Goal: Task Accomplishment & Management: Use online tool/utility

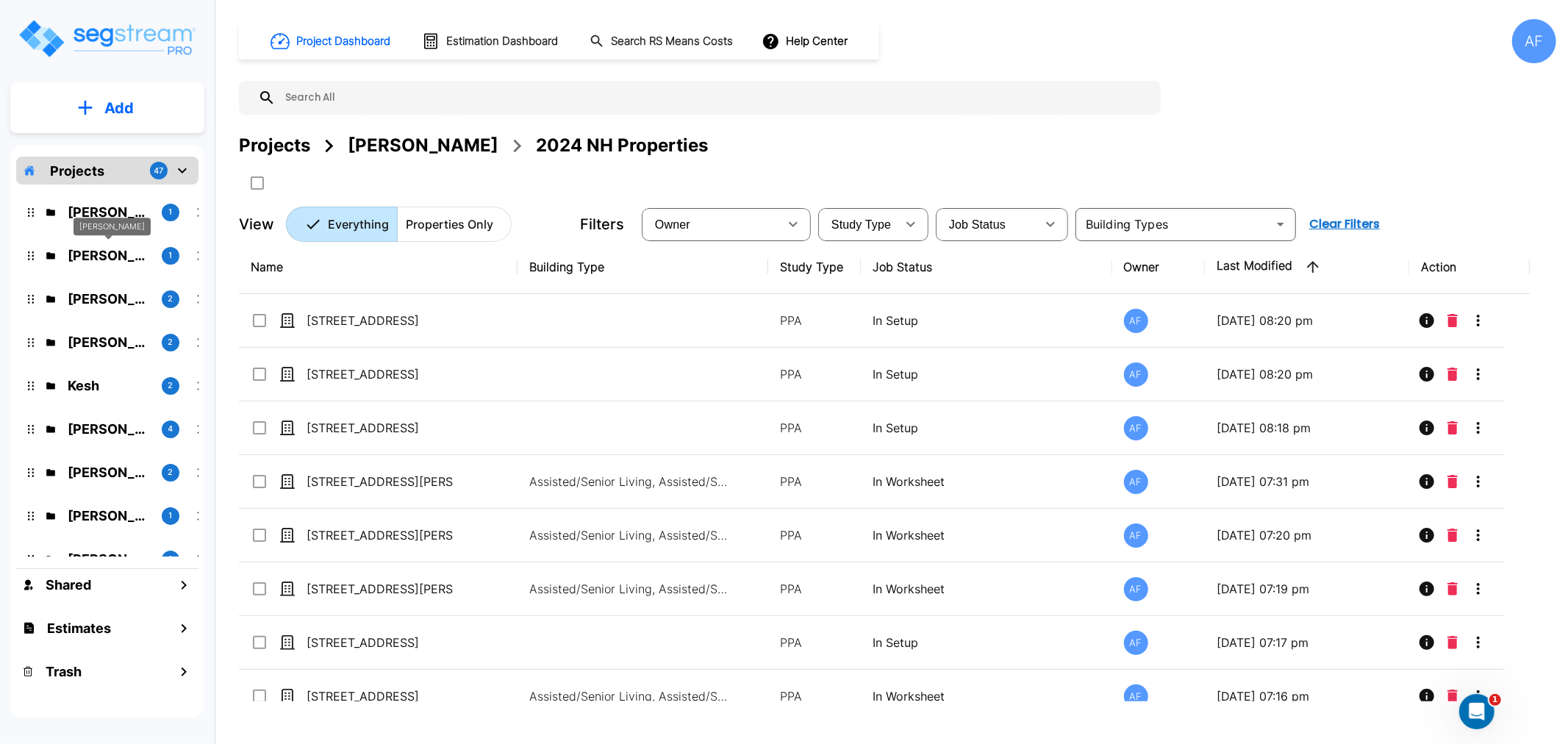
click at [126, 247] on p "Jay Hershowitz" at bounding box center [108, 255] width 82 height 20
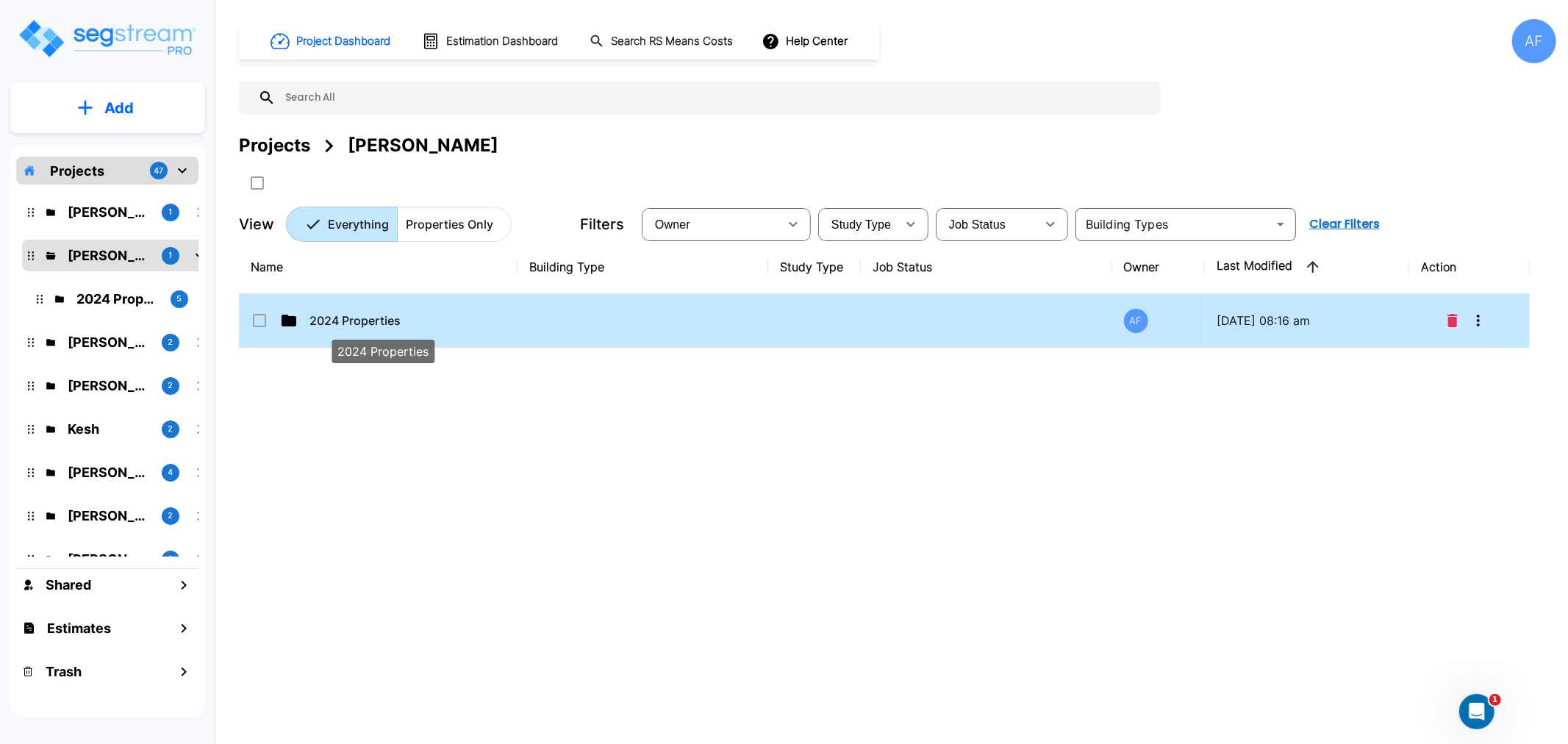
click at [321, 320] on p "2024 Properties" at bounding box center [382, 320] width 147 height 17
checkbox input "true"
click at [321, 320] on p "2024 Properties" at bounding box center [382, 320] width 147 height 17
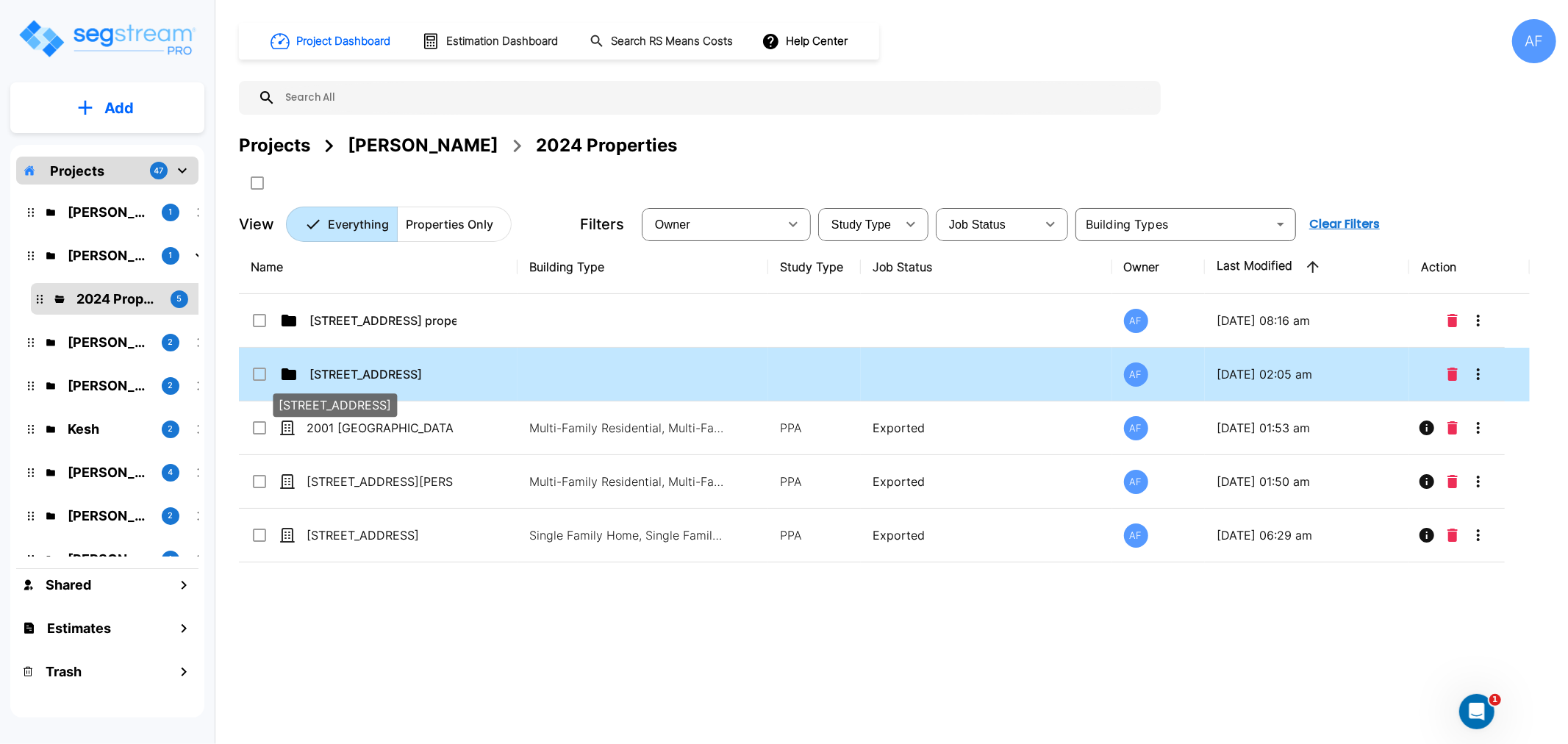
click at [346, 377] on p "[STREET_ADDRESS]" at bounding box center [382, 374] width 147 height 17
checkbox input "true"
click at [346, 377] on p "[STREET_ADDRESS]" at bounding box center [382, 374] width 147 height 17
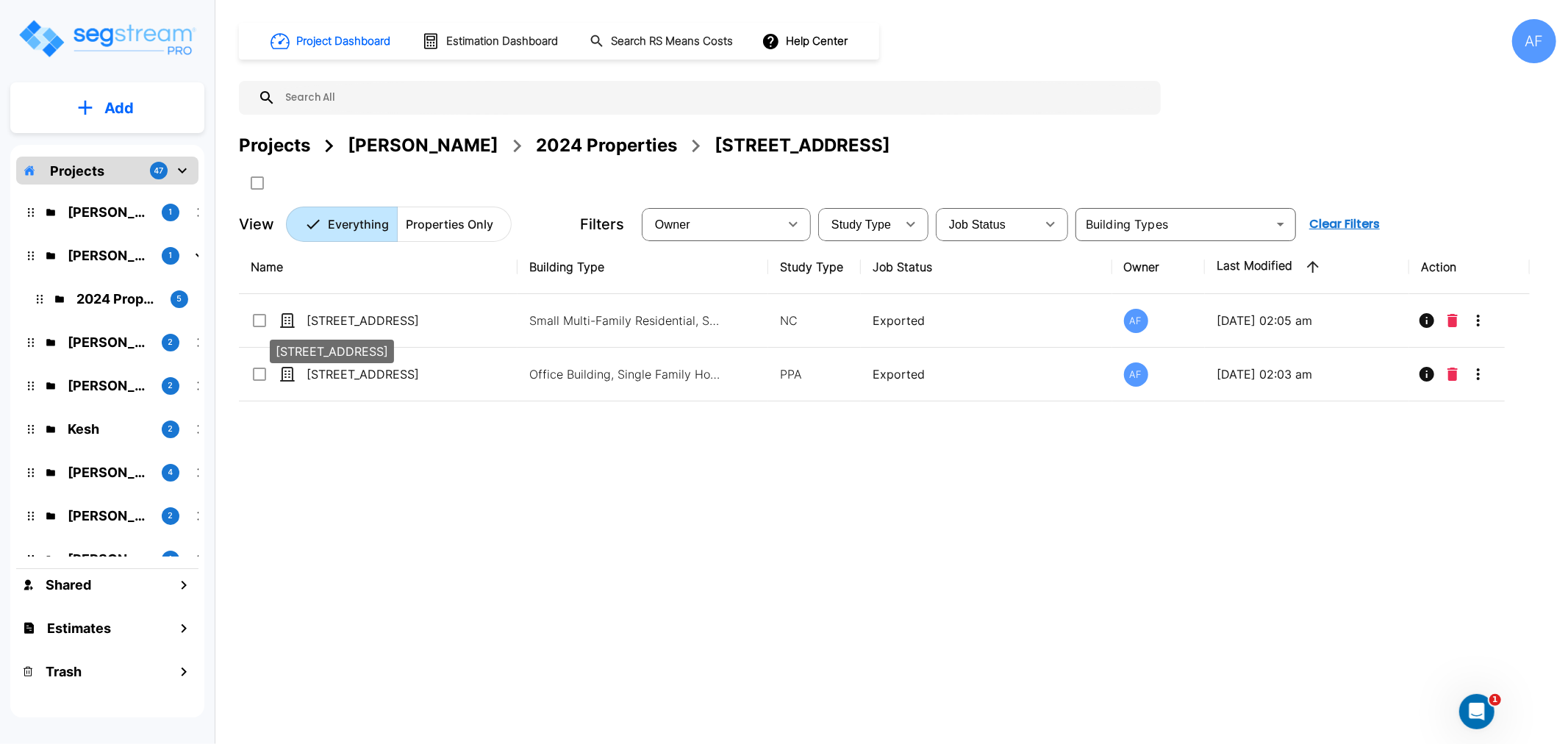
click at [368, 361] on p "[STREET_ADDRESS]" at bounding box center [331, 351] width 112 height 17
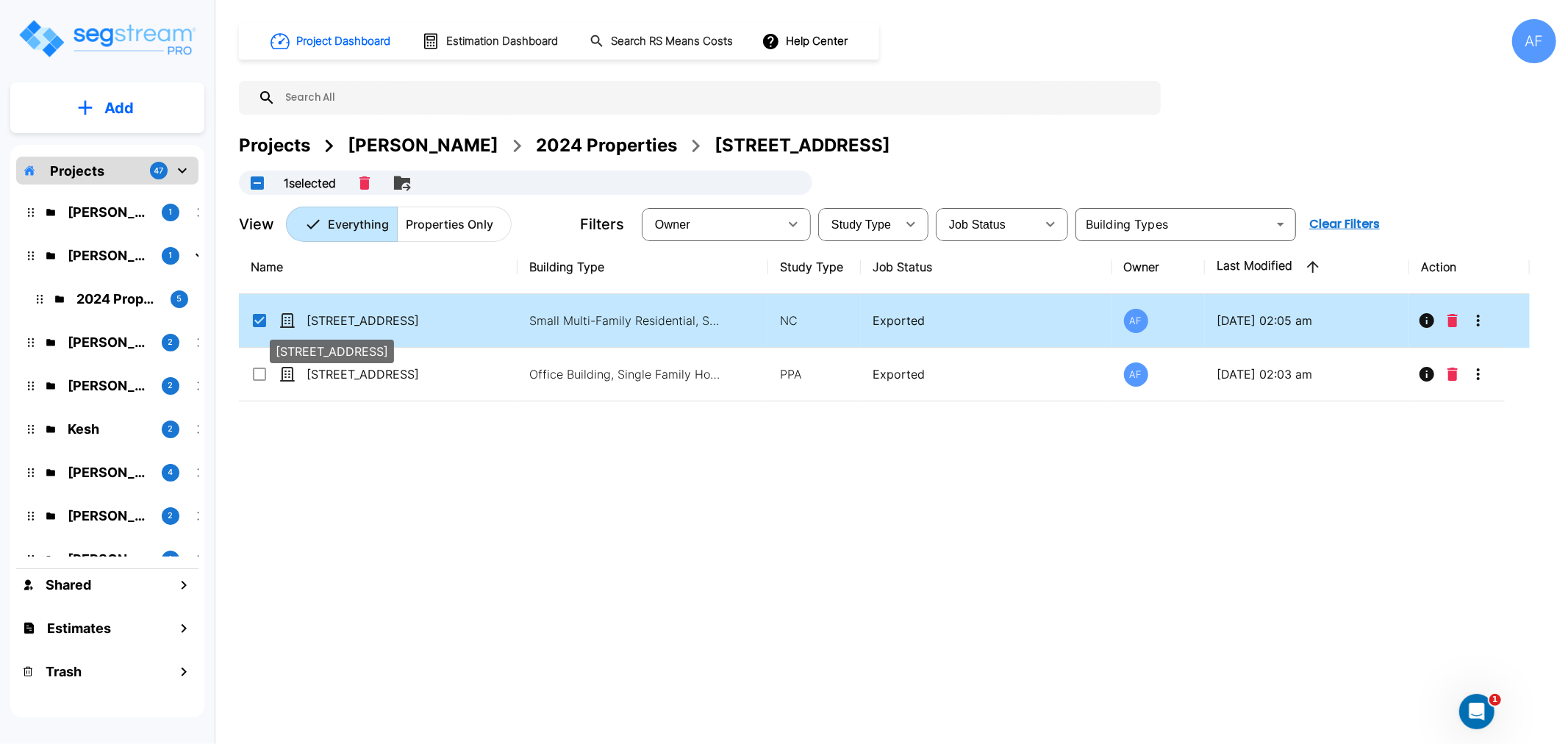
click at [368, 361] on p "[STREET_ADDRESS]" at bounding box center [331, 351] width 112 height 17
click at [363, 361] on p "[STREET_ADDRESS]" at bounding box center [331, 351] width 112 height 17
checkbox input "false"
click at [363, 361] on p "[STREET_ADDRESS]" at bounding box center [331, 351] width 112 height 17
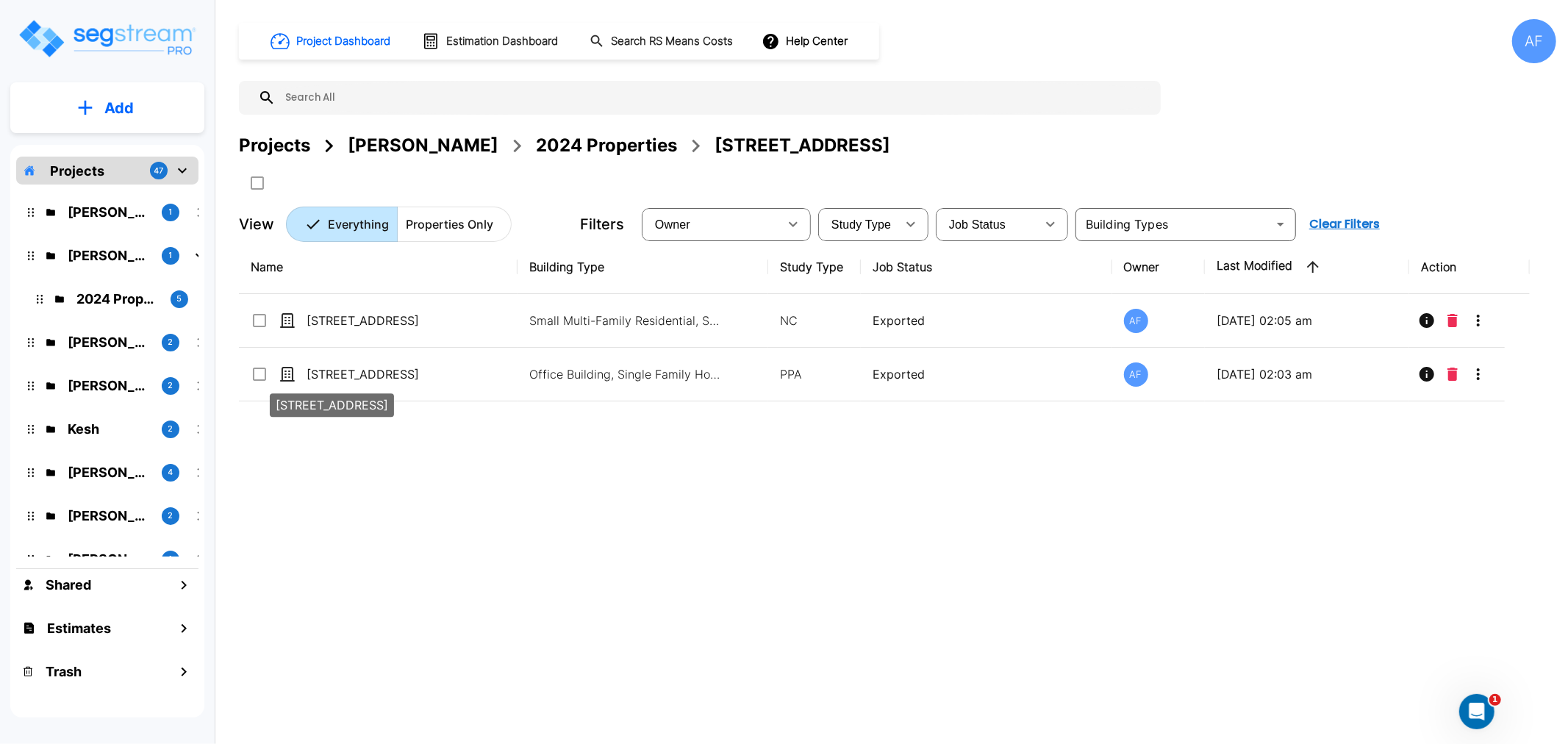
click at [386, 414] on p "[STREET_ADDRESS]" at bounding box center [331, 404] width 112 height 17
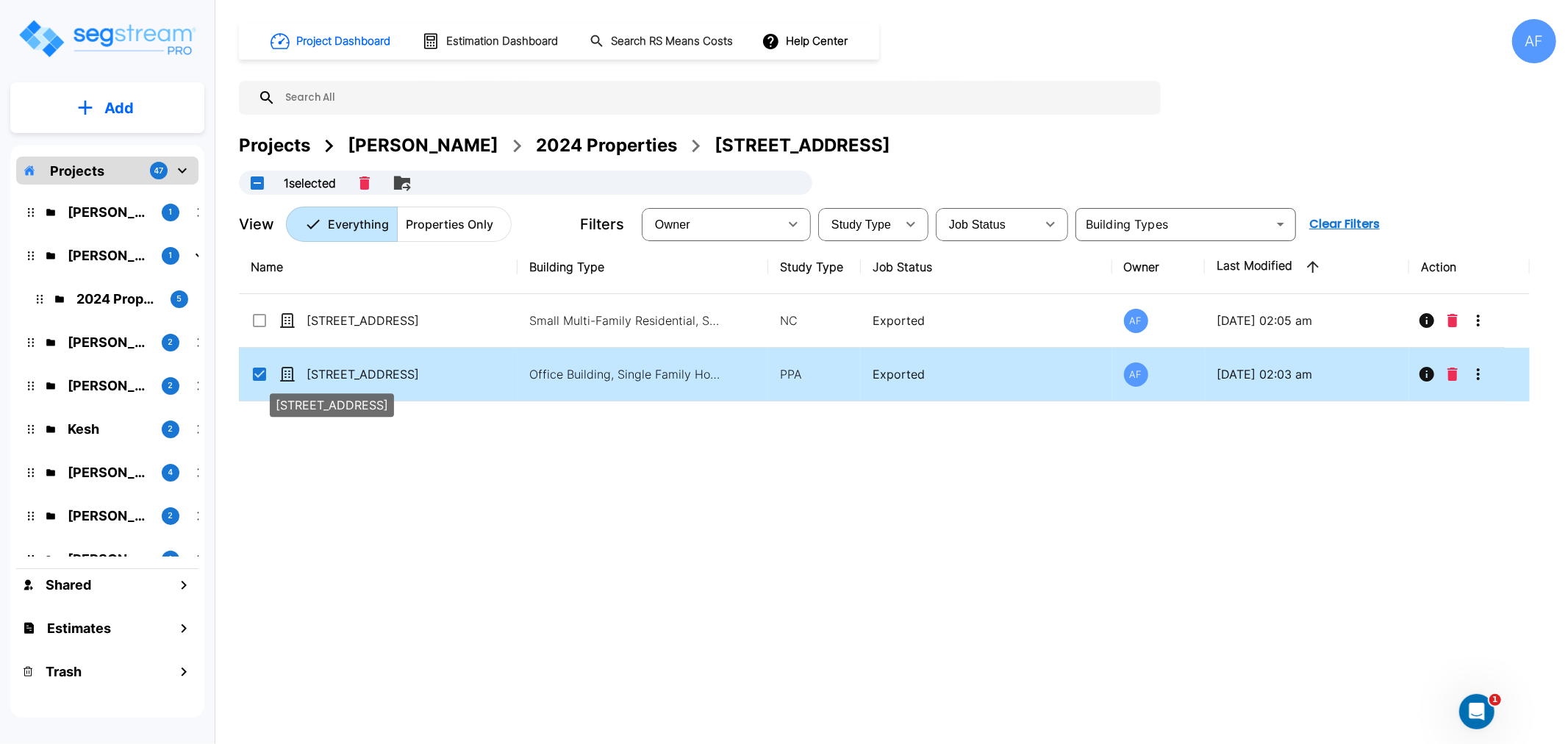
click at [385, 373] on p "[STREET_ADDRESS]" at bounding box center [379, 374] width 147 height 17
checkbox input "false"
click at [385, 373] on p "[STREET_ADDRESS]" at bounding box center [379, 374] width 147 height 17
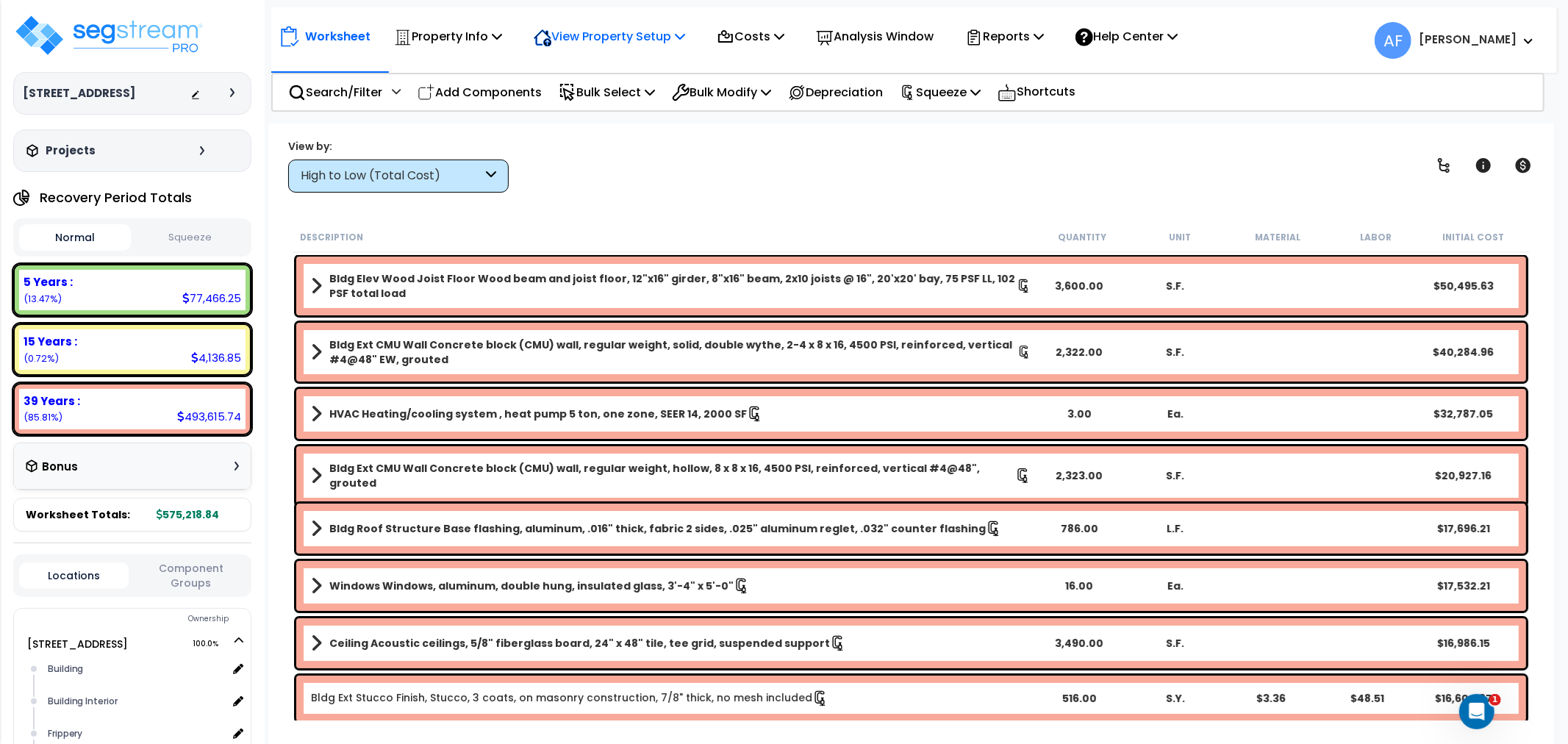
click at [594, 34] on p "View Property Setup" at bounding box center [609, 36] width 151 height 20
click at [413, 160] on div "High to Low (Total Cost)" at bounding box center [398, 176] width 221 height 33
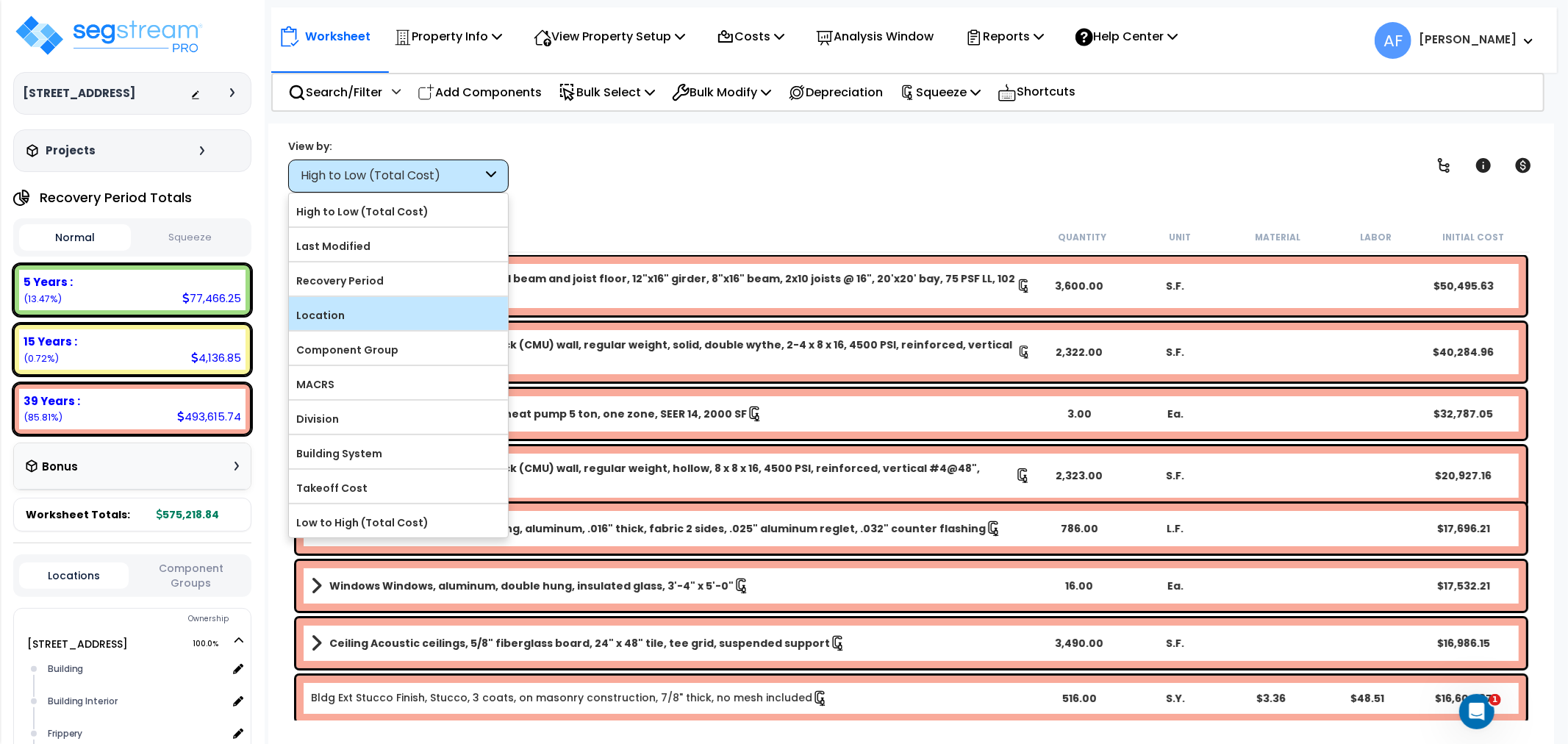
click at [331, 315] on label "Location" at bounding box center [398, 315] width 219 height 22
click at [0, 0] on input "Location" at bounding box center [0, 0] width 0 height 0
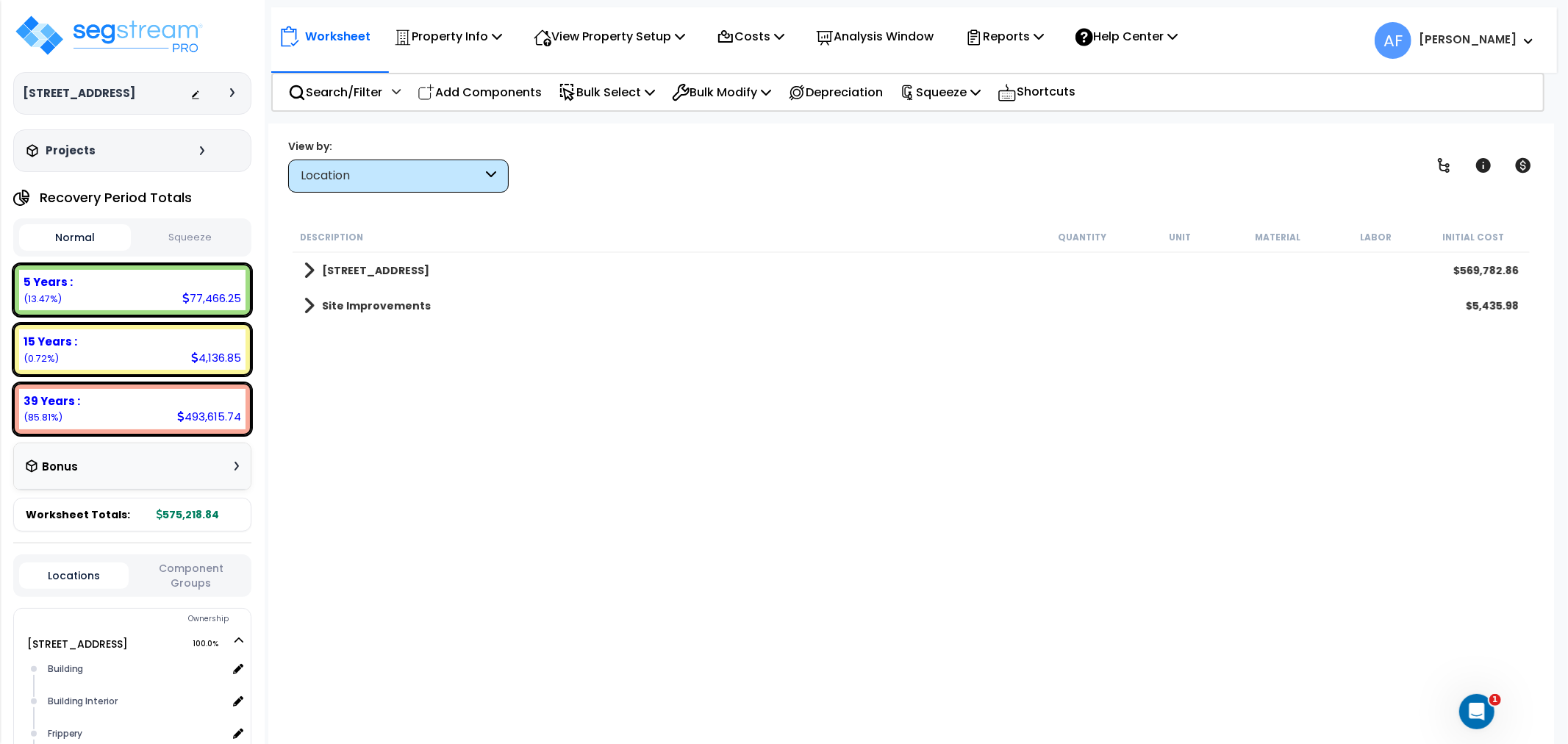
click at [314, 269] on link "[STREET_ADDRESS]" at bounding box center [366, 270] width 126 height 20
